Goal: Task Accomplishment & Management: Use online tool/utility

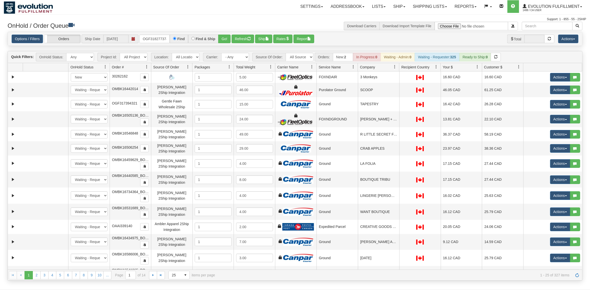
type input "OGF318277374"
click at [222, 40] on button "Go!" at bounding box center [224, 39] width 12 height 9
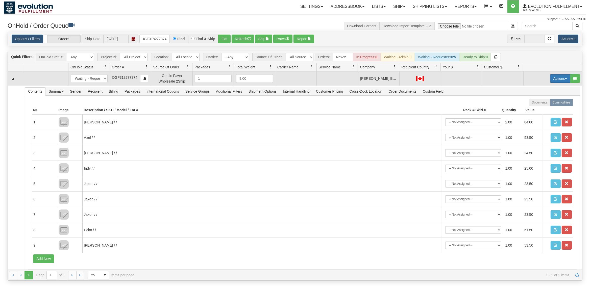
click at [561, 79] on button "Actions" at bounding box center [560, 78] width 20 height 9
click at [546, 100] on span "Rate All Services" at bounding box center [549, 101] width 30 height 4
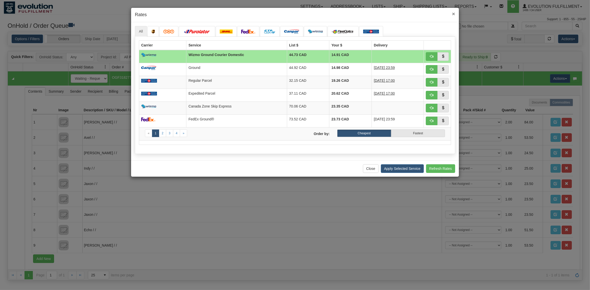
click at [453, 14] on span "×" at bounding box center [453, 14] width 3 height 6
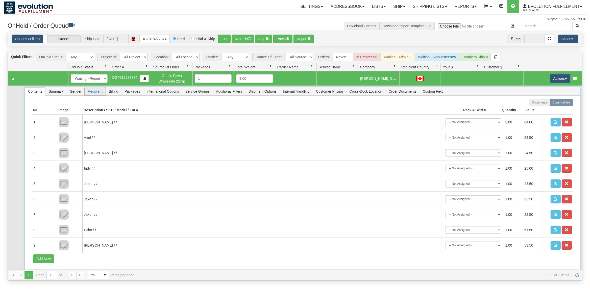
click at [98, 93] on span "Recipient" at bounding box center [95, 91] width 21 height 8
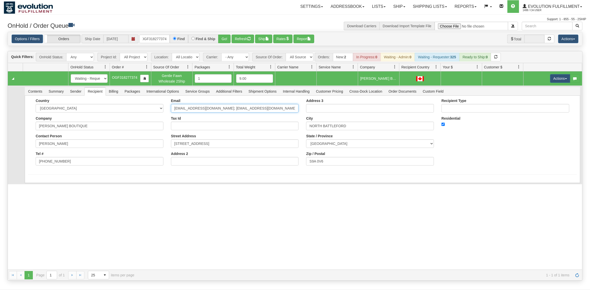
drag, startPoint x: 265, startPoint y: 109, endPoint x: 219, endPoint y: 118, distance: 46.4
click at [216, 120] on div "Email [EMAIL_ADDRESS][DOMAIN_NAME]; [EMAIL_ADDRESS][DOMAIN_NAME] Tax Id Street …" at bounding box center [234, 134] width 135 height 71
drag, startPoint x: 262, startPoint y: 111, endPoint x: 213, endPoint y: 124, distance: 50.4
click at [213, 113] on input "[EMAIL_ADDRESS][DOMAIN_NAME]; [EMAIL_ADDRESS][DOMAIN_NAME]" at bounding box center [235, 108] width 128 height 9
type input "[EMAIL_ADDRESS][DOMAIN_NAME]"
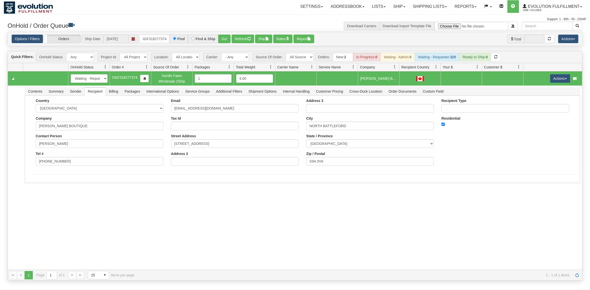
drag, startPoint x: 100, startPoint y: 219, endPoint x: 90, endPoint y: 193, distance: 28.7
click at [100, 219] on div "31501222 EVOLUTION V3 90779165 0 New In Progress Waiting - Admin Waiting - Requ…" at bounding box center [295, 170] width 574 height 198
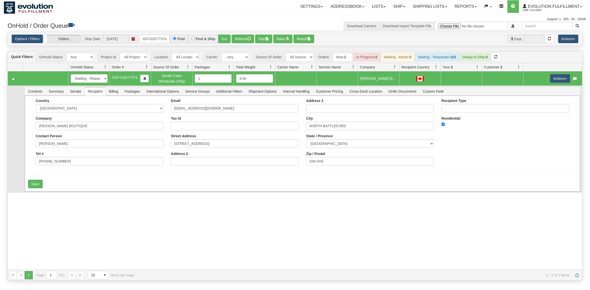
click at [35, 190] on div "Country [GEOGRAPHIC_DATA] [GEOGRAPHIC_DATA] [GEOGRAPHIC_DATA] [GEOGRAPHIC_DATA]…" at bounding box center [302, 144] width 555 height 96
click at [36, 188] on button "Save" at bounding box center [35, 184] width 15 height 9
drag, startPoint x: 558, startPoint y: 78, endPoint x: 545, endPoint y: 100, distance: 25.3
click at [558, 78] on button "Actions" at bounding box center [560, 78] width 20 height 9
click at [542, 102] on span "Rate All Services" at bounding box center [549, 101] width 30 height 4
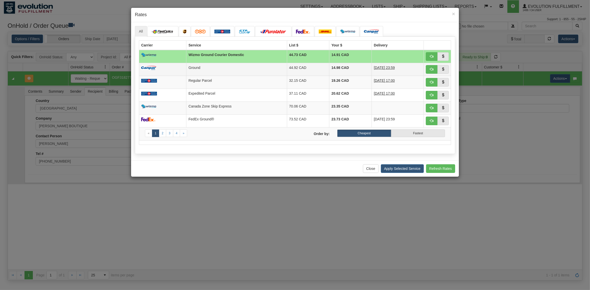
click at [216, 73] on td "Ground" at bounding box center [236, 69] width 100 height 13
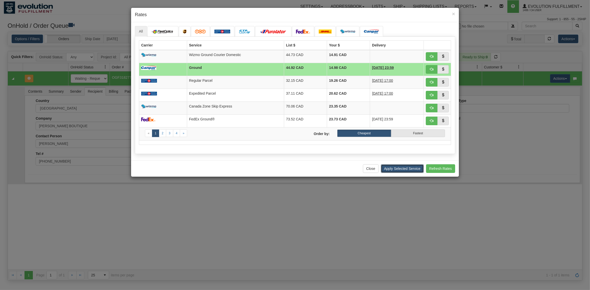
click at [401, 172] on button "Apply Selected Service" at bounding box center [402, 168] width 43 height 9
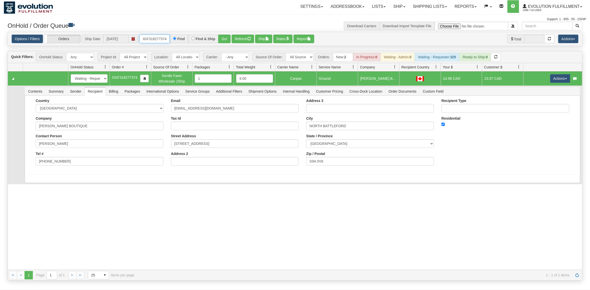
click at [155, 42] on input "OGF318277374" at bounding box center [154, 39] width 30 height 9
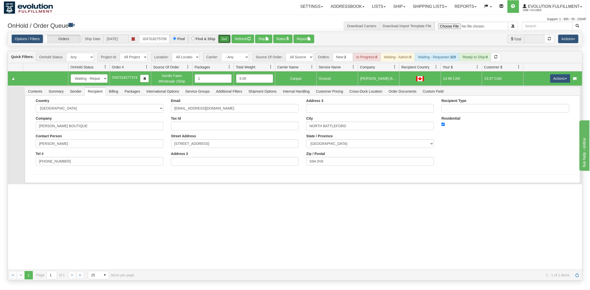
click at [227, 39] on button "Go!" at bounding box center [224, 39] width 12 height 9
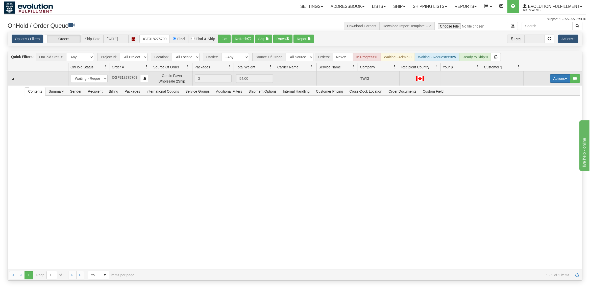
click at [556, 79] on button "Actions" at bounding box center [560, 78] width 20 height 9
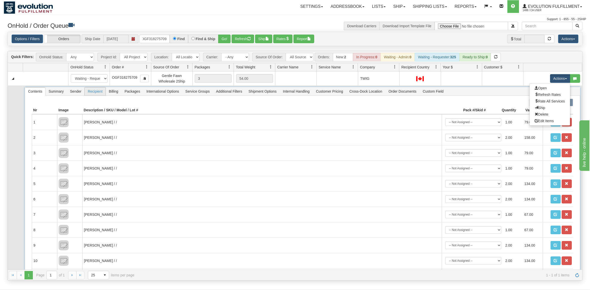
click at [93, 95] on span "Recipient" at bounding box center [95, 91] width 21 height 8
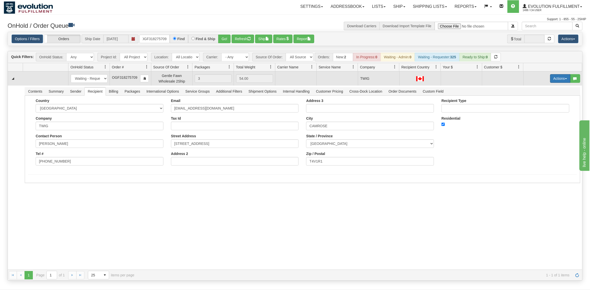
click at [555, 80] on button "Actions" at bounding box center [560, 78] width 20 height 9
click at [543, 100] on link "Rate All Services" at bounding box center [549, 101] width 40 height 7
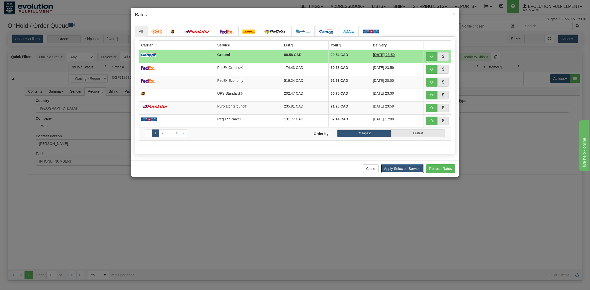
click at [407, 171] on button "Apply Selected Service" at bounding box center [402, 168] width 43 height 9
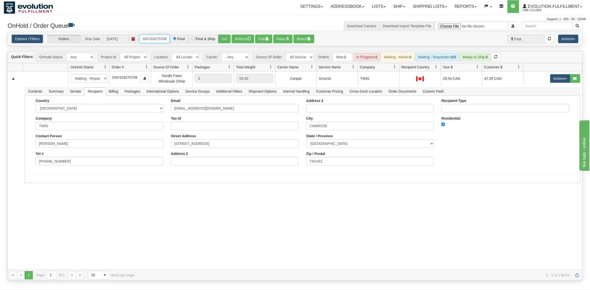
click at [148, 41] on input "OGF318275709" at bounding box center [154, 39] width 30 height 9
type input "OGF318277374"
click at [229, 38] on button "Go!" at bounding box center [224, 39] width 12 height 9
